Goal: Complete application form: Complete application form

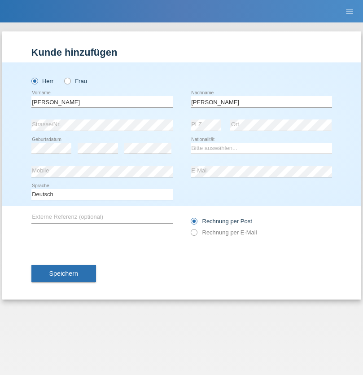
type input "[PERSON_NAME]"
select select "ES"
select select "C"
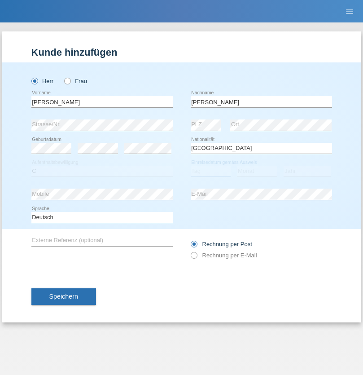
select select "25"
select select "03"
select select "2021"
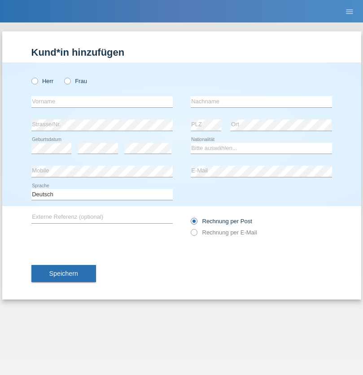
radio input "true"
click at [102, 102] on input "text" at bounding box center [102, 101] width 142 height 11
type input "firat"
click at [261, 102] on input "text" at bounding box center [262, 101] width 142 height 11
type input "kara"
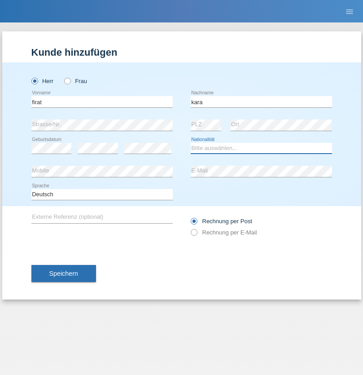
select select "CH"
